Goal: Task Accomplishment & Management: Use online tool/utility

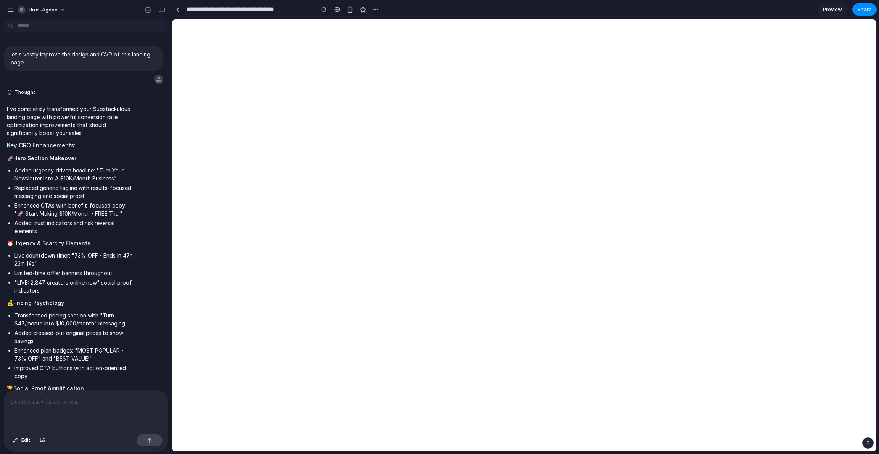
scroll to position [242, 0]
